Goal: Information Seeking & Learning: Learn about a topic

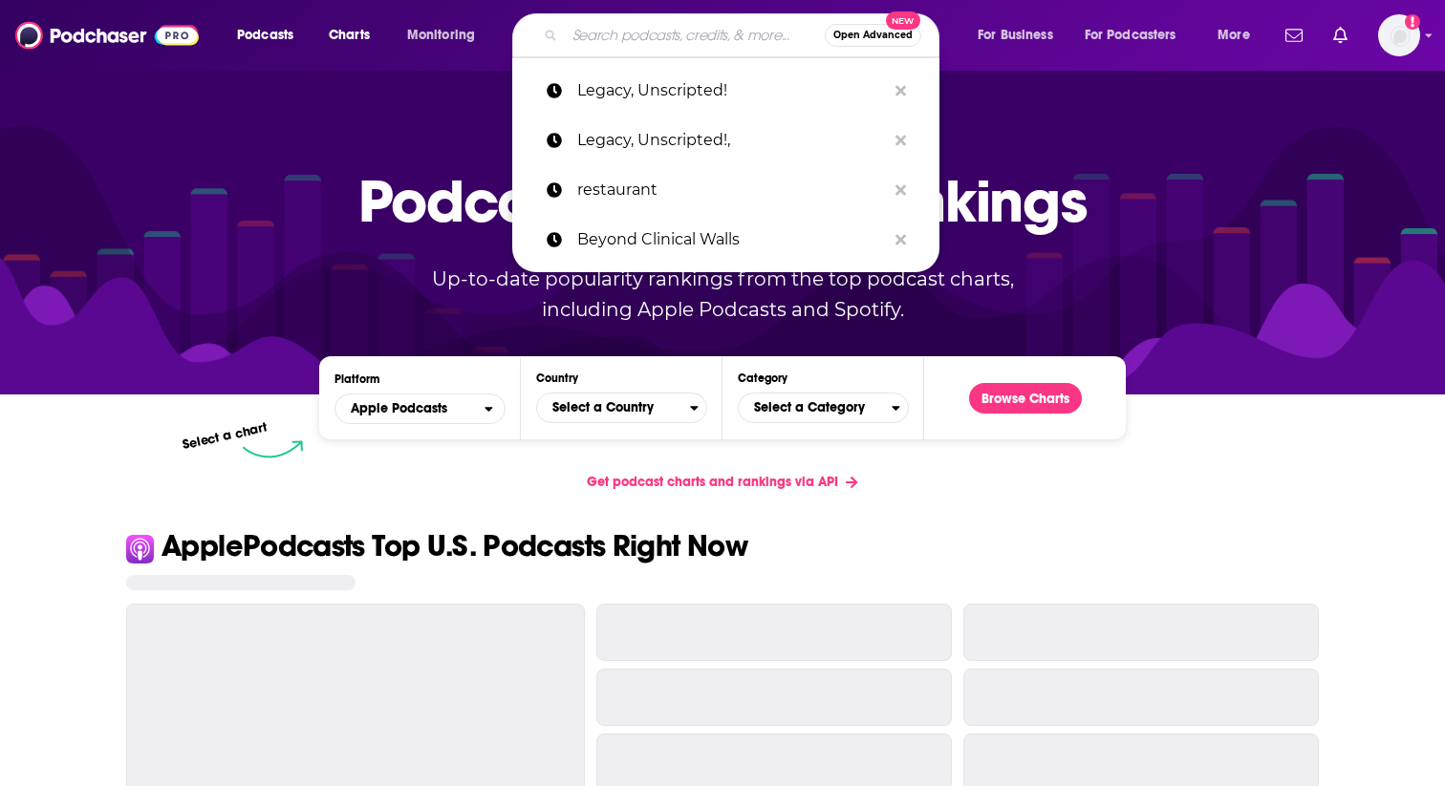
click at [612, 23] on input "Search podcasts, credits, & more..." at bounding box center [695, 35] width 260 height 31
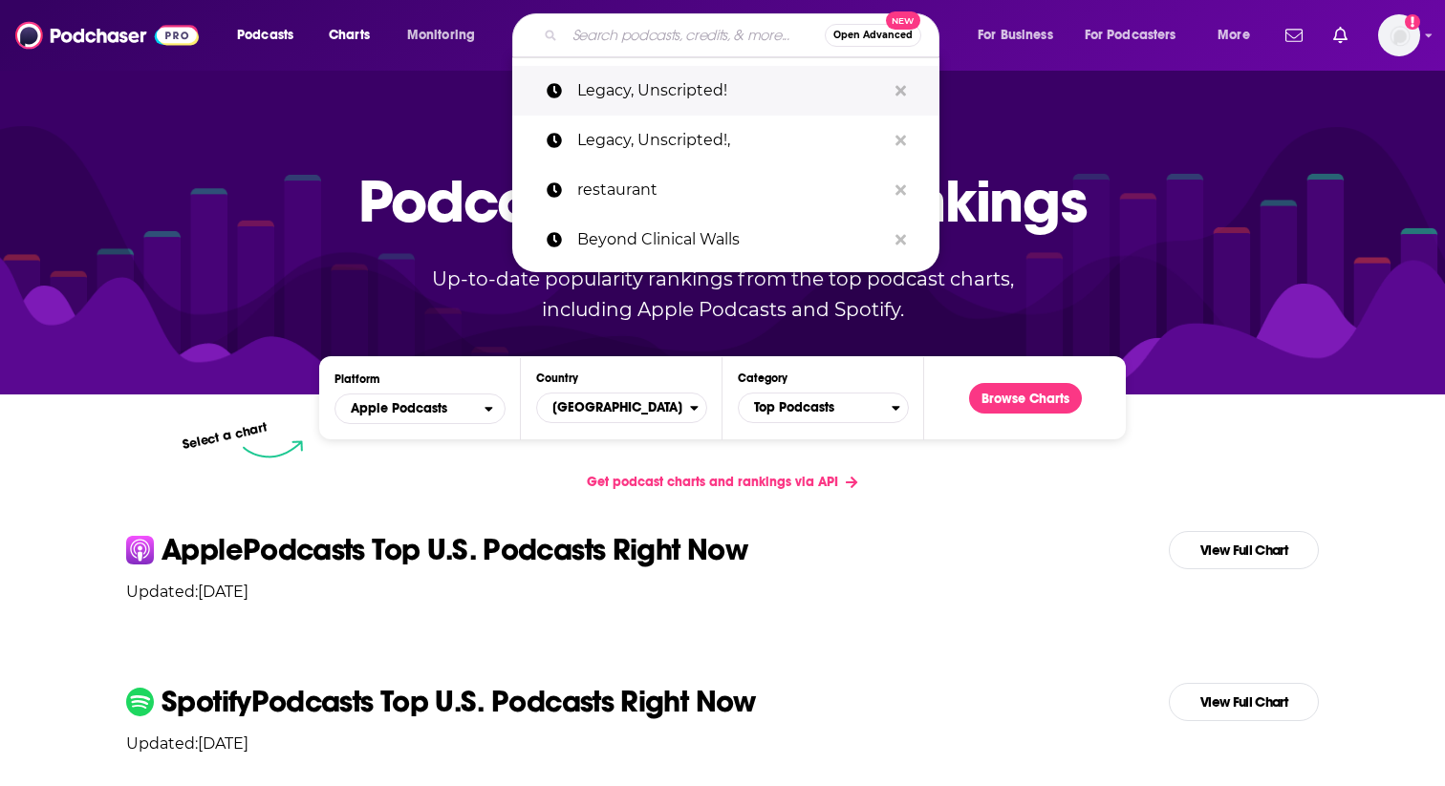
click at [629, 88] on p "Legacy, Unscripted!" at bounding box center [731, 91] width 309 height 50
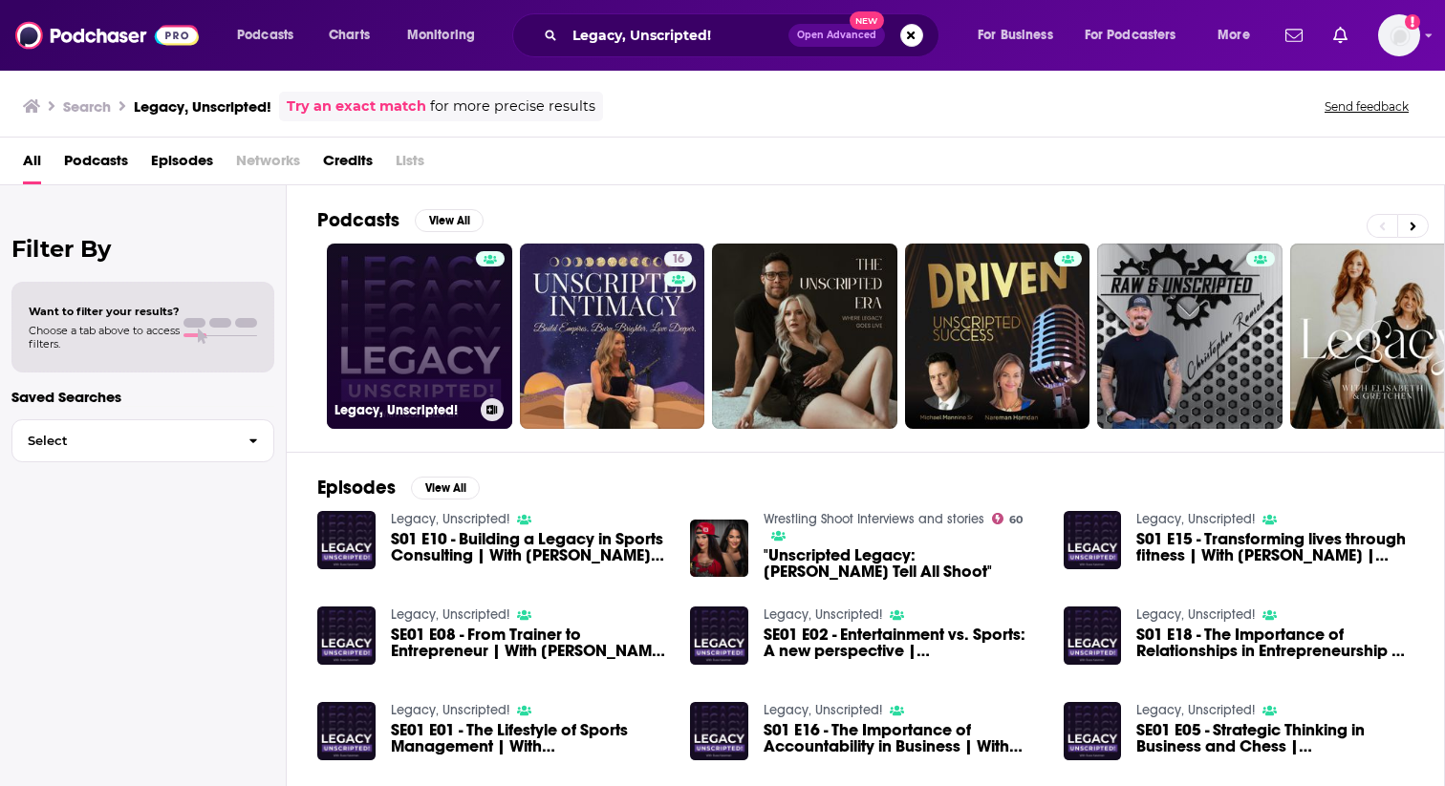
click at [393, 335] on link "Legacy, Unscripted!" at bounding box center [419, 336] width 185 height 185
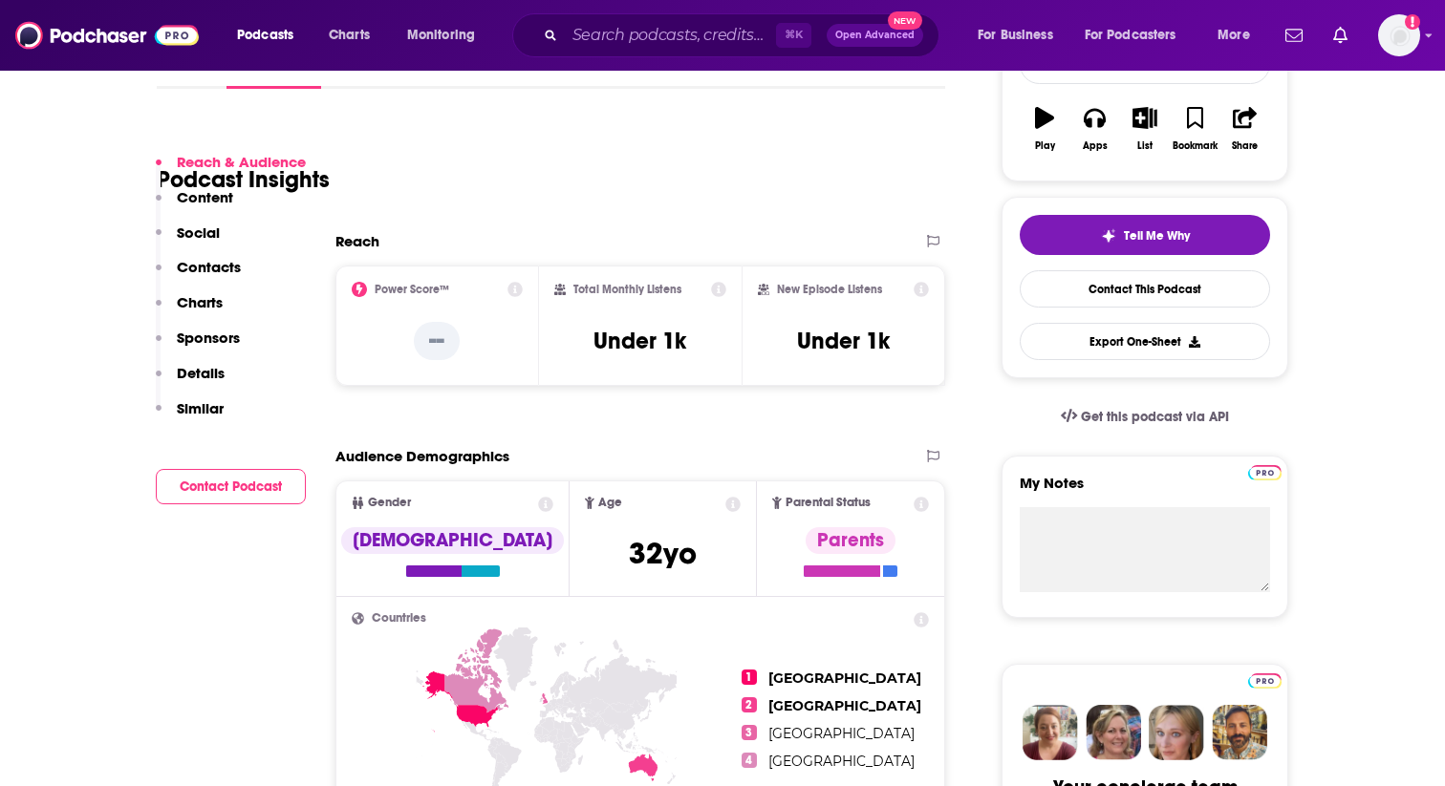
scroll to position [233, 0]
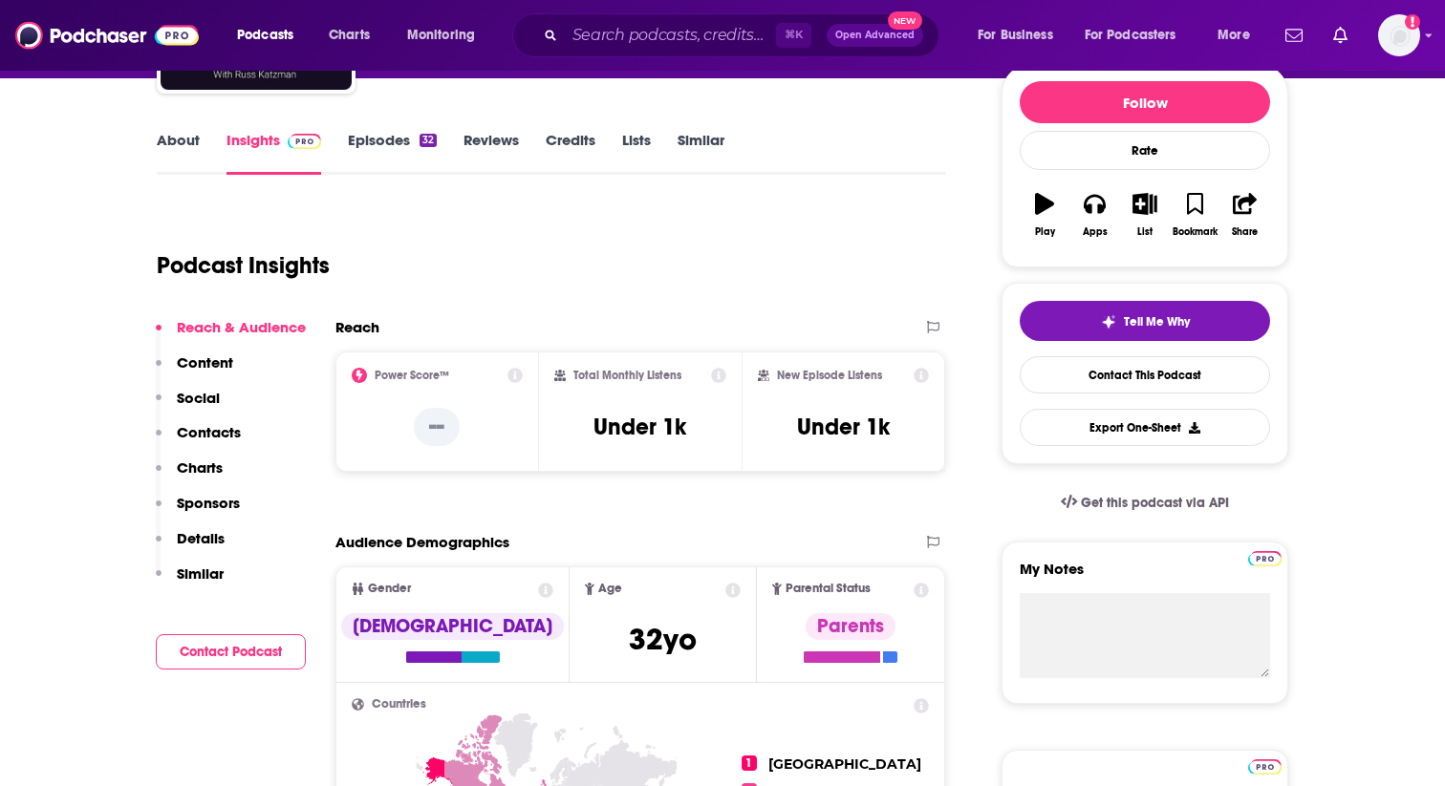
click at [396, 135] on link "Episodes 32" at bounding box center [392, 153] width 89 height 44
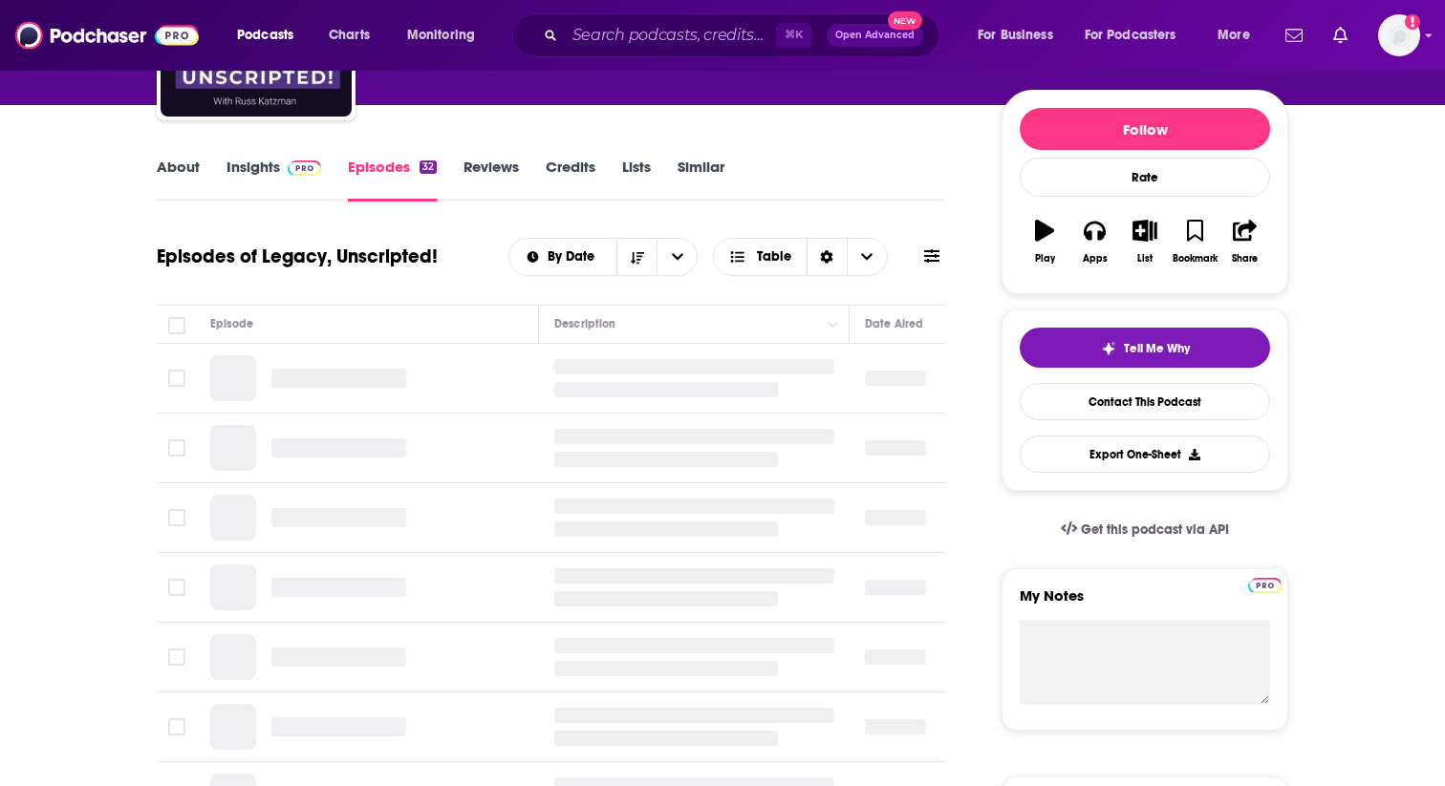
scroll to position [229, 0]
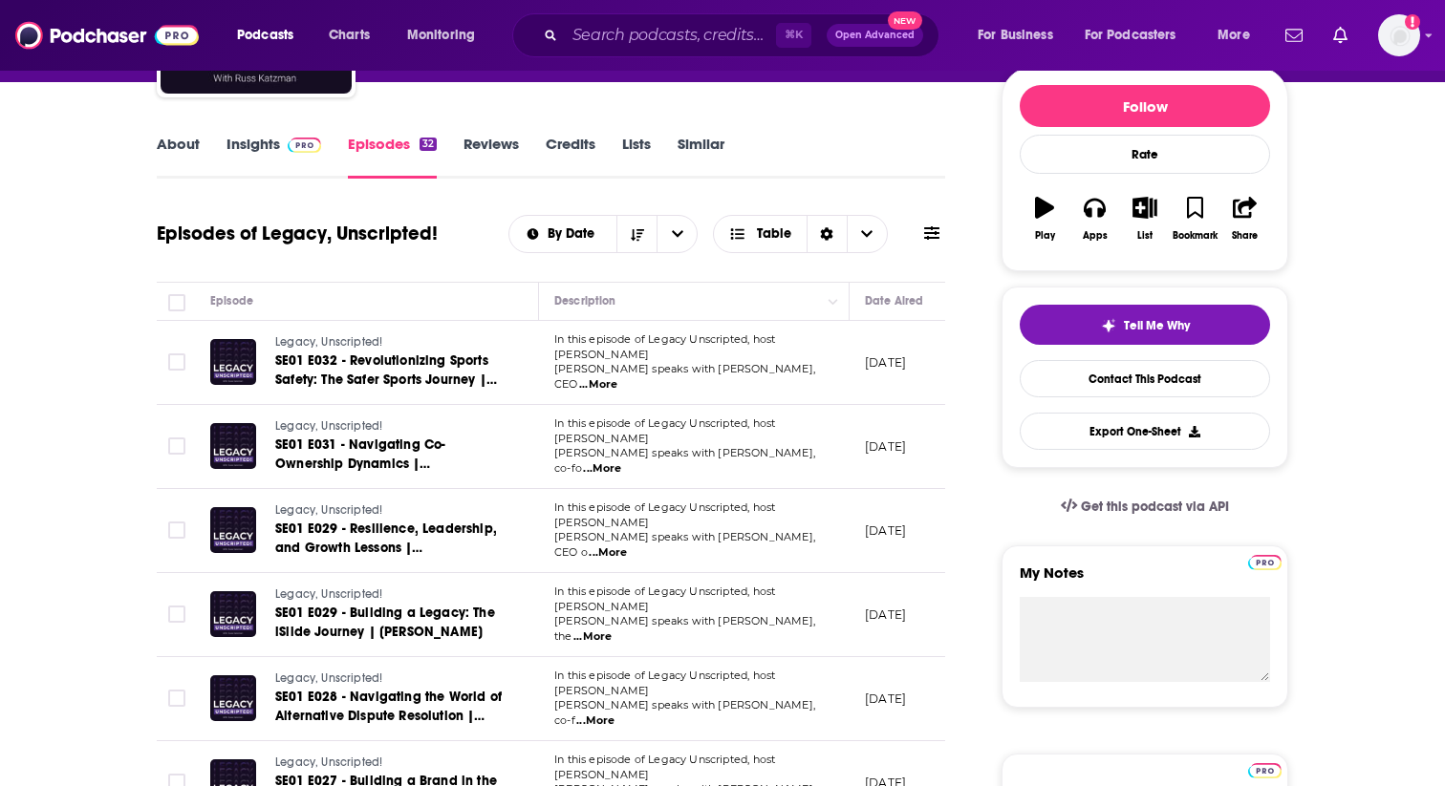
click at [617, 377] on span "...More" at bounding box center [598, 384] width 38 height 15
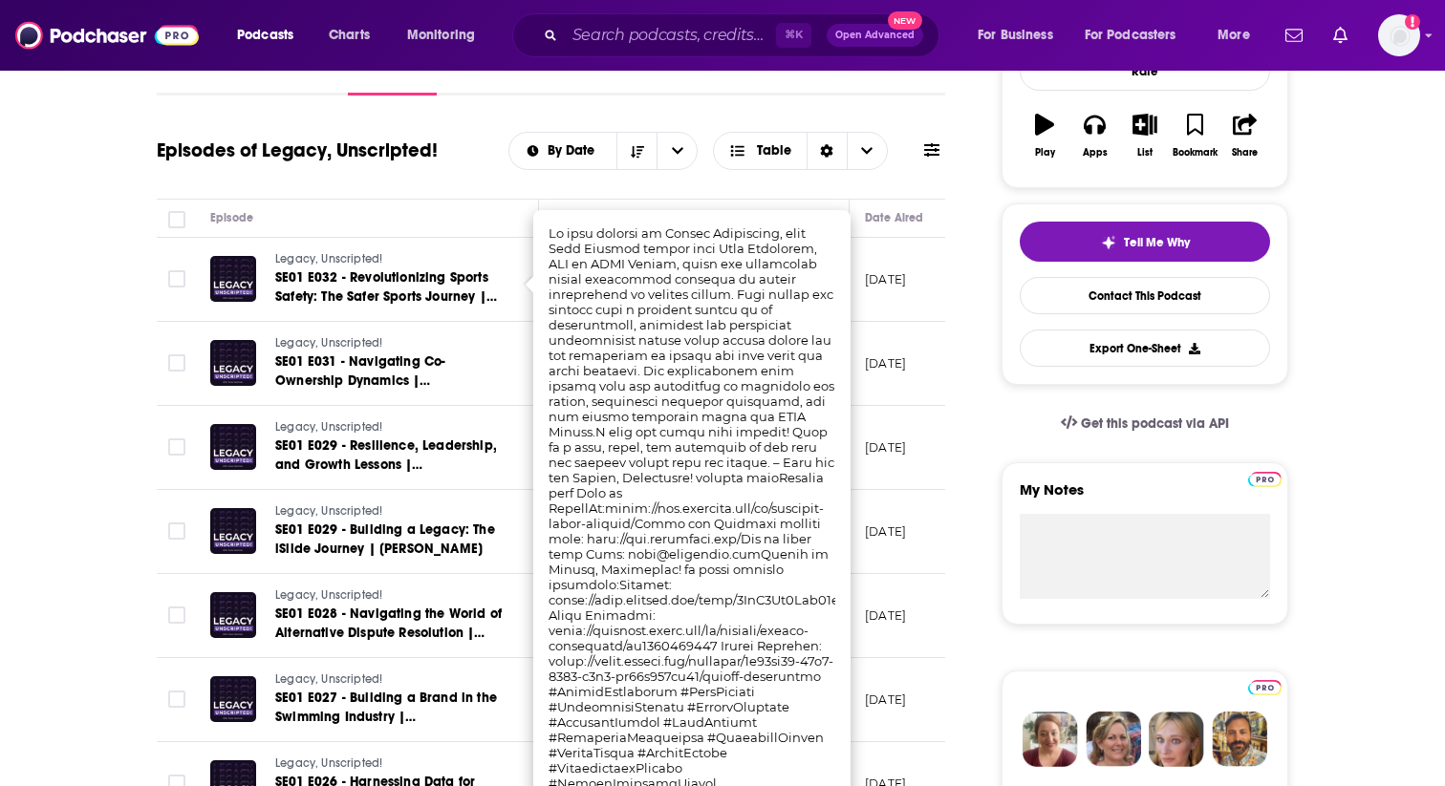
scroll to position [315, 0]
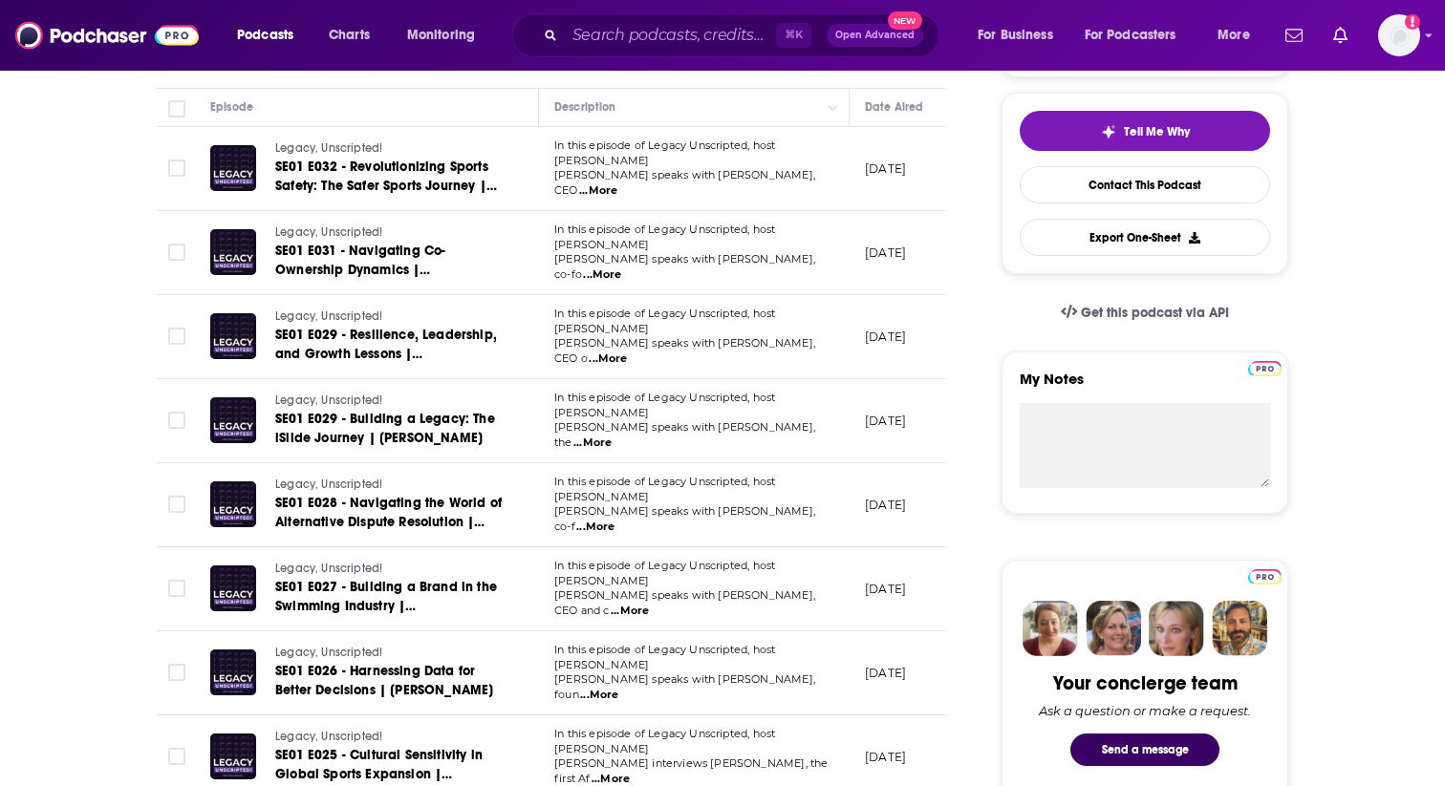
scroll to position [425, 0]
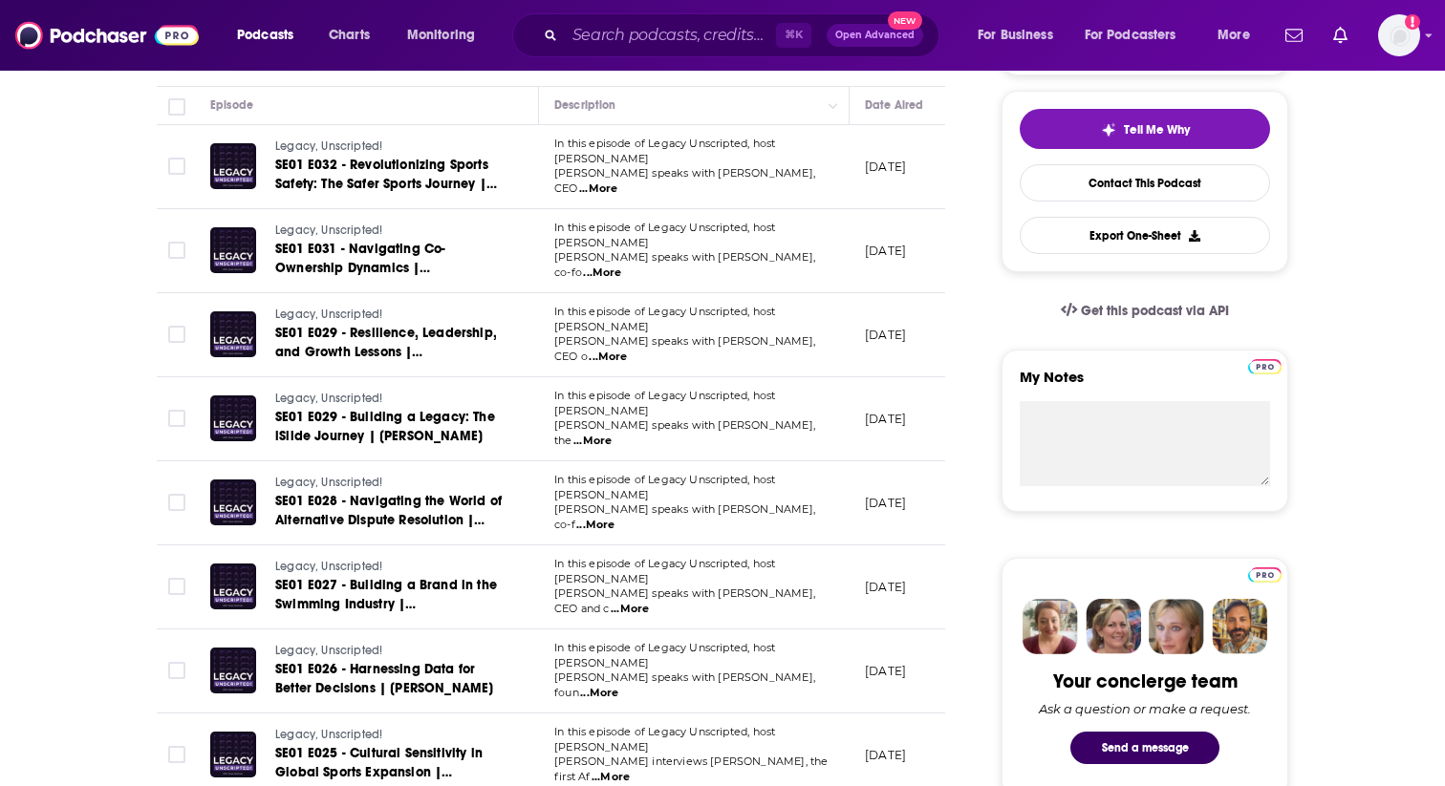
click at [621, 266] on span "...More" at bounding box center [602, 273] width 38 height 15
click at [627, 350] on span "...More" at bounding box center [608, 357] width 38 height 15
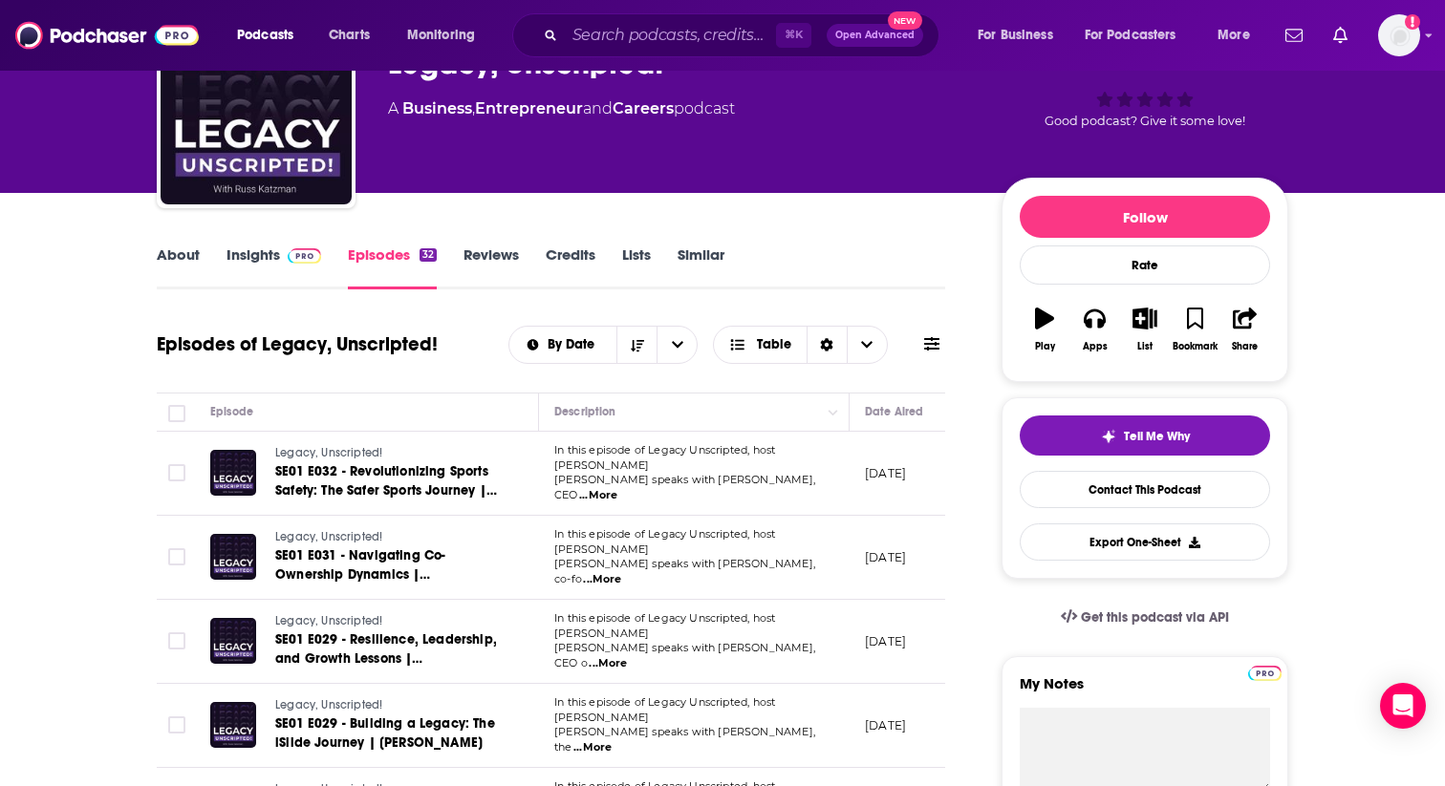
scroll to position [125, 0]
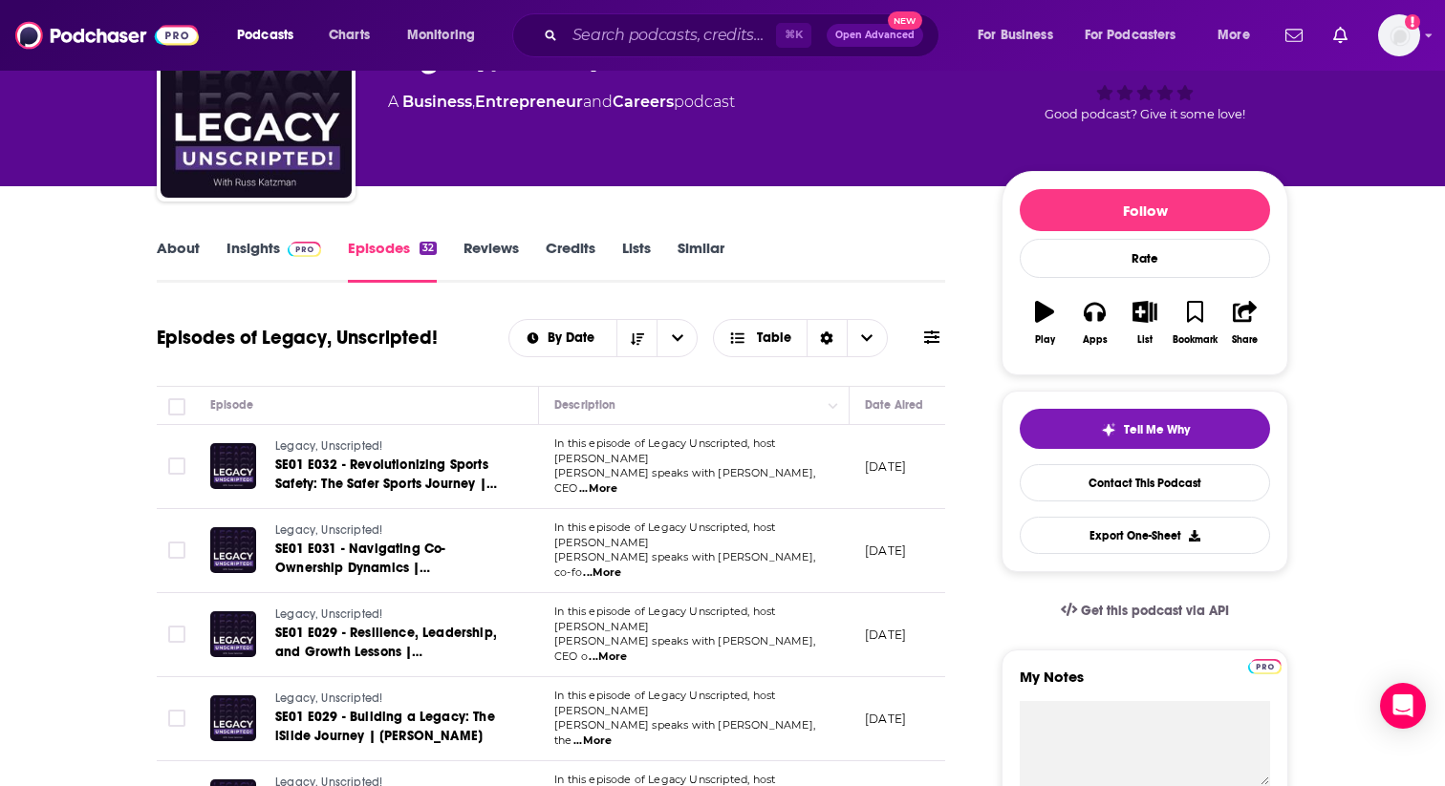
click at [235, 245] on link "Insights" at bounding box center [273, 261] width 95 height 44
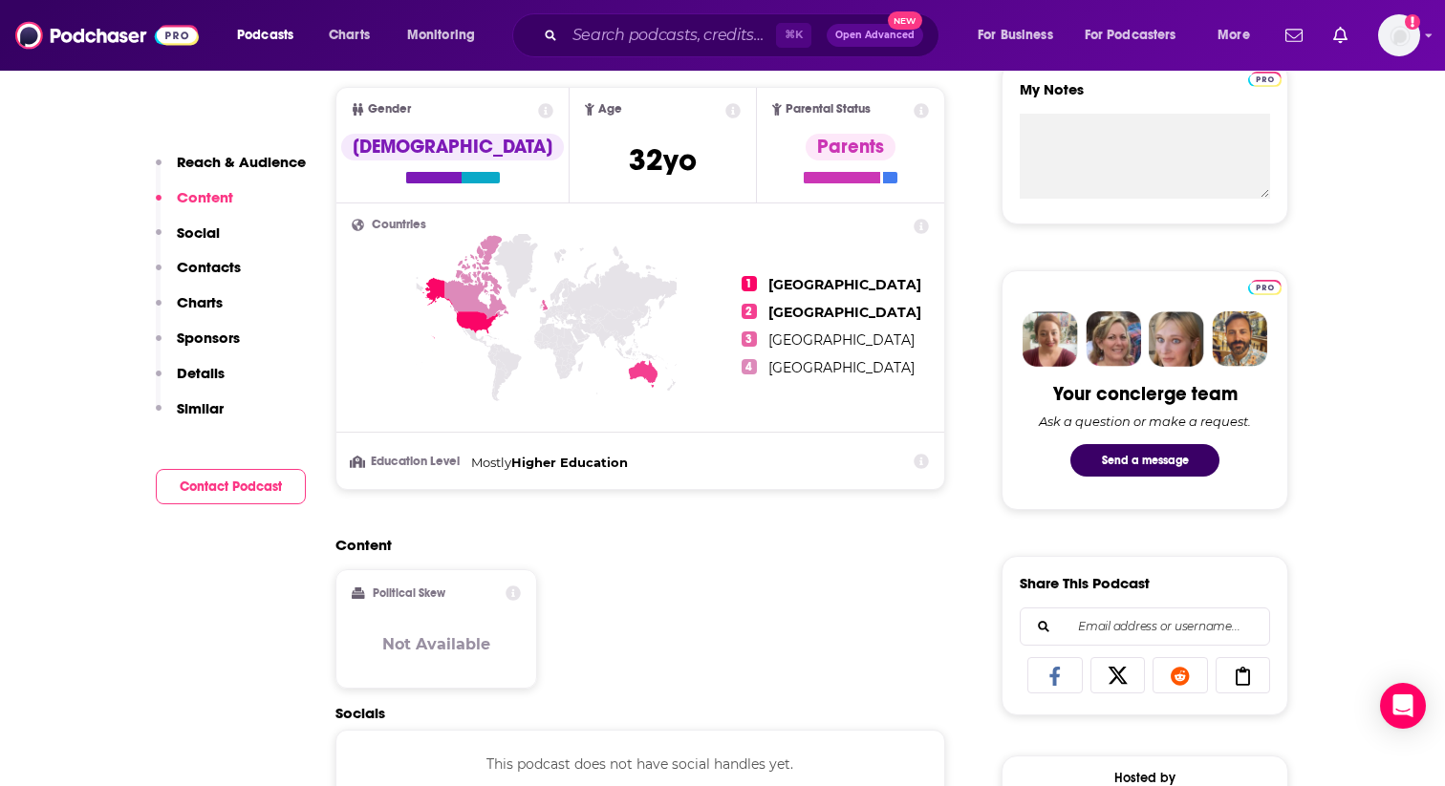
scroll to position [200, 0]
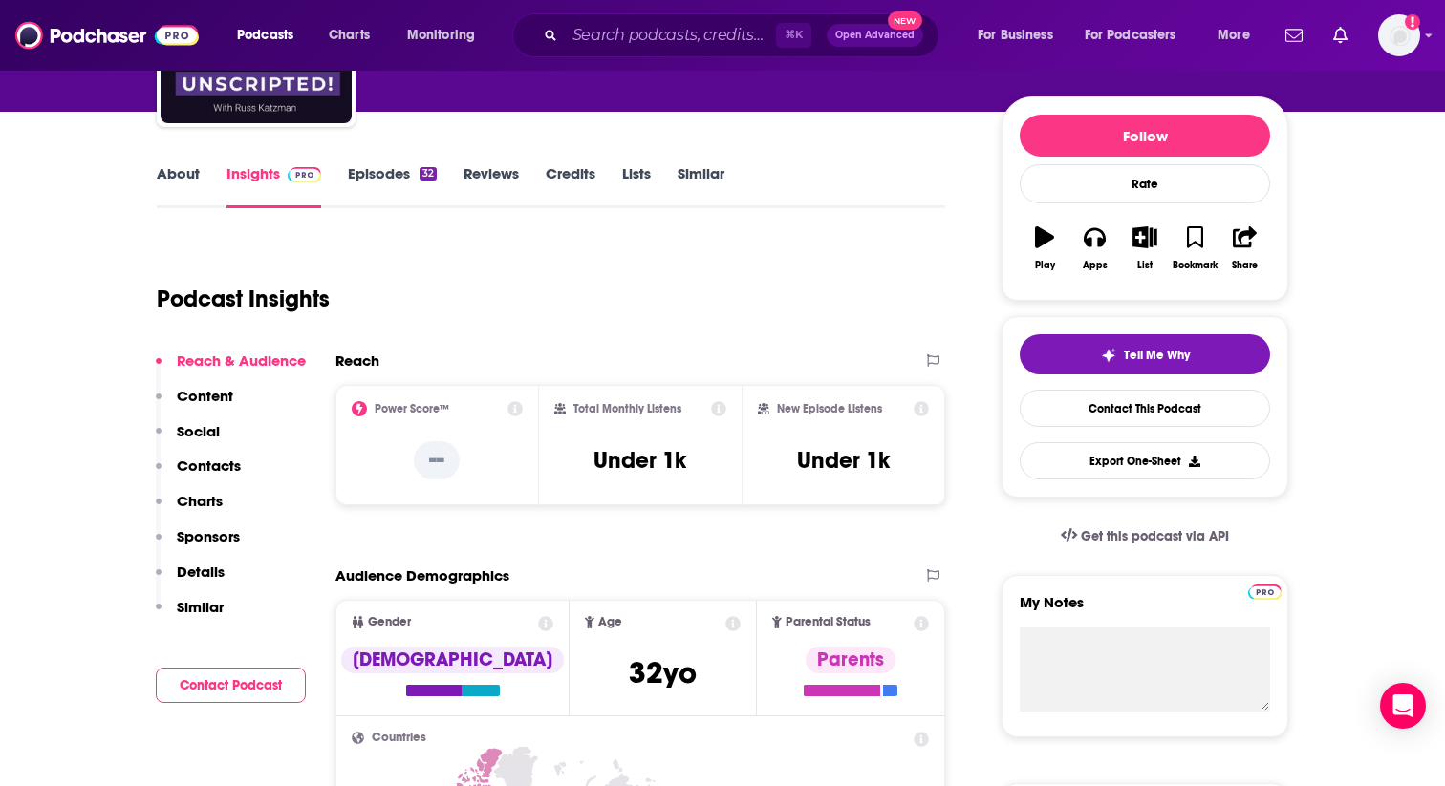
click at [376, 191] on link "Episodes 32" at bounding box center [392, 186] width 89 height 44
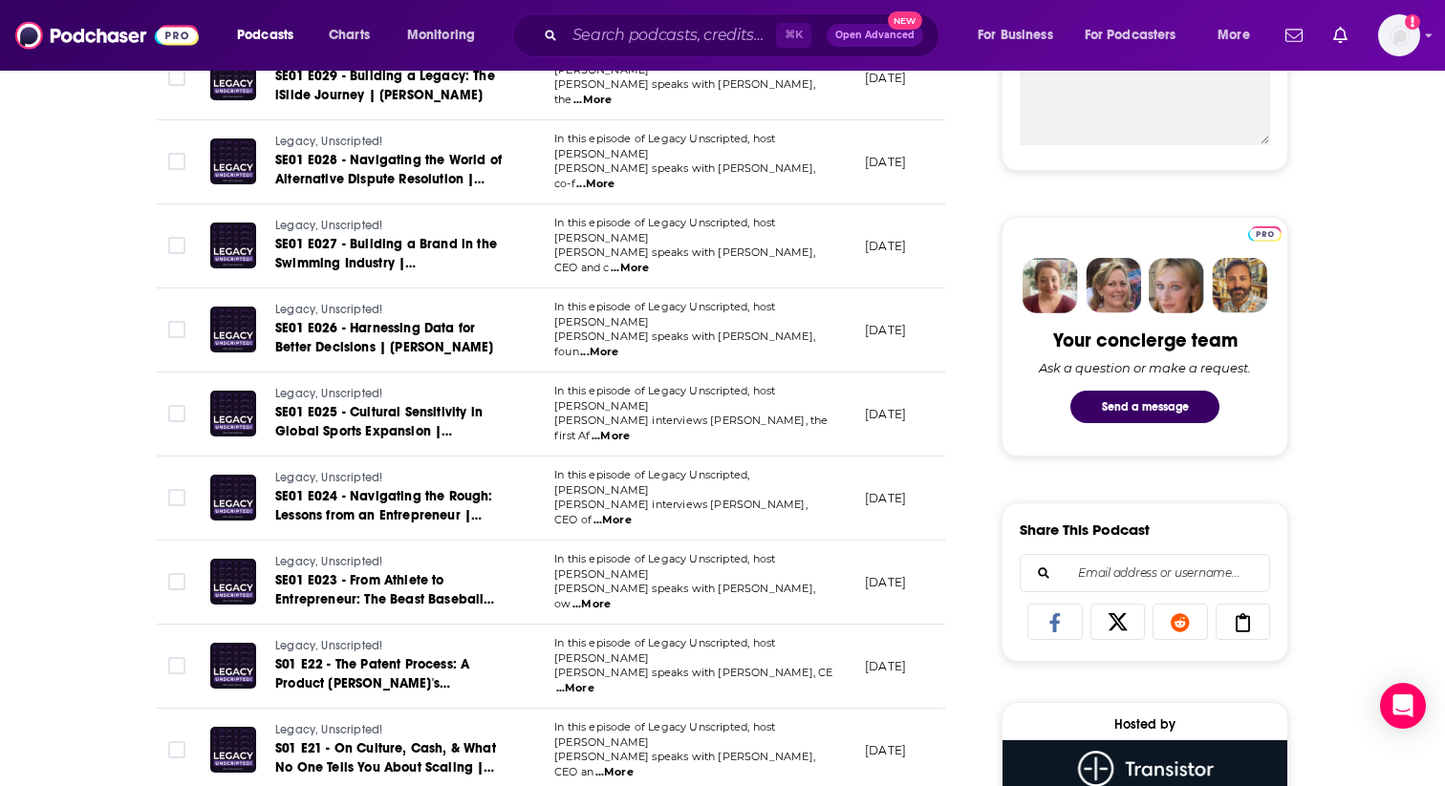
scroll to position [841, 0]
